Goal: Navigation & Orientation: Find specific page/section

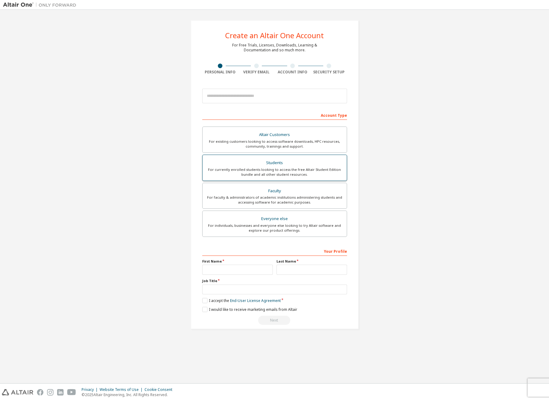
click at [305, 160] on div "Students" at bounding box center [274, 162] width 137 height 9
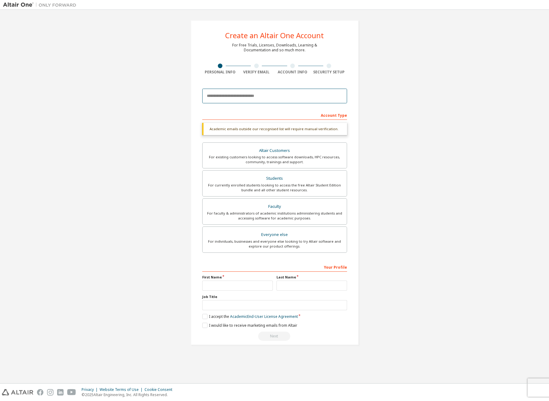
click at [216, 97] on input "email" at bounding box center [274, 96] width 145 height 15
click at [227, 96] on input "email" at bounding box center [274, 96] width 145 height 15
type input "**********"
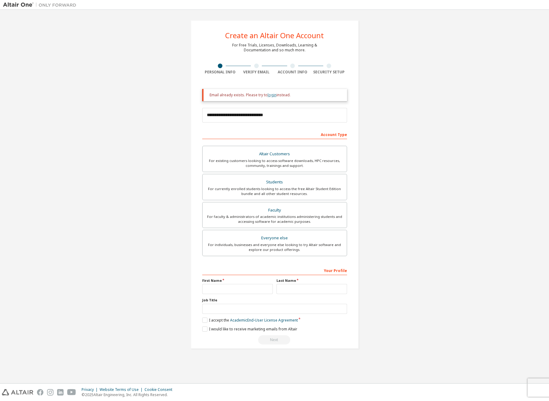
click at [270, 95] on link "login" at bounding box center [271, 94] width 9 height 5
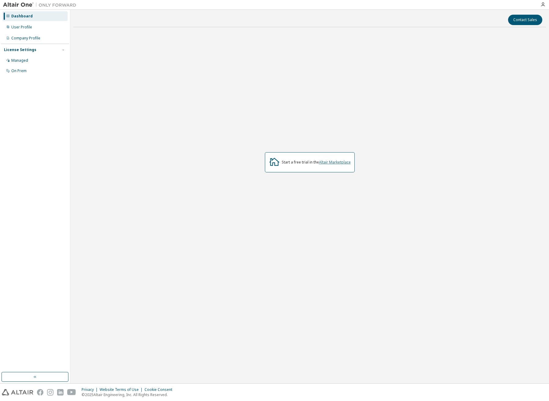
click at [335, 162] on link "Altair Marketplace" at bounding box center [335, 161] width 32 height 5
